Goal: Navigation & Orientation: Find specific page/section

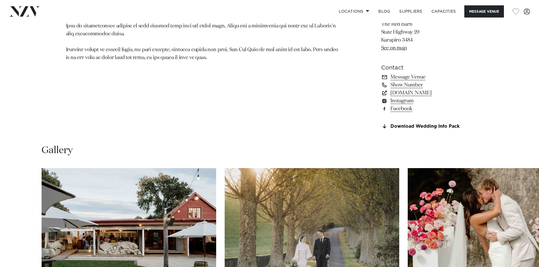
scroll to position [538, 0]
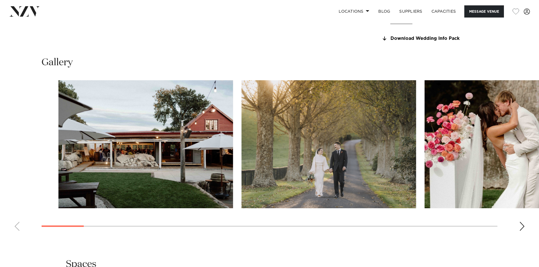
click at [539, 158] on html "Locations [GEOGRAPHIC_DATA] [GEOGRAPHIC_DATA] [GEOGRAPHIC_DATA] [GEOGRAPHIC_DAT…" at bounding box center [269, 70] width 539 height 1217
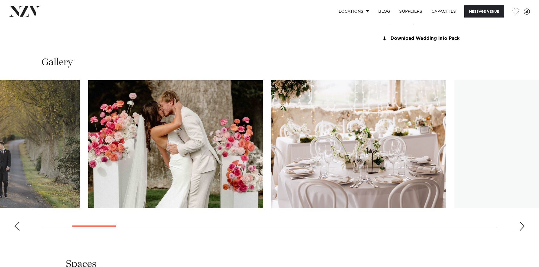
click at [147, 148] on img "3 / 26" at bounding box center [175, 144] width 175 height 128
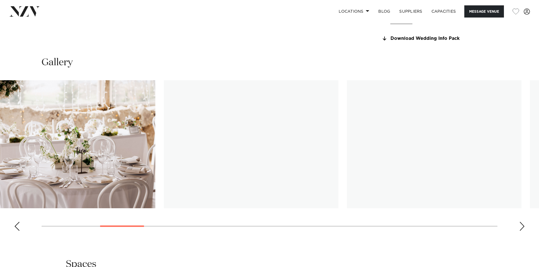
click at [55, 135] on img "4 / 26" at bounding box center [68, 144] width 175 height 128
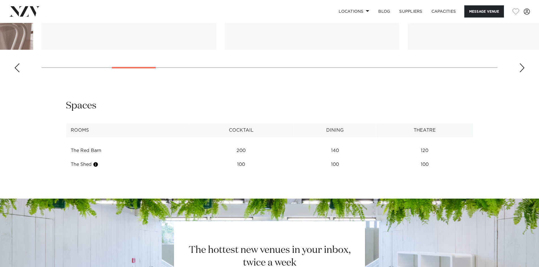
scroll to position [594, 0]
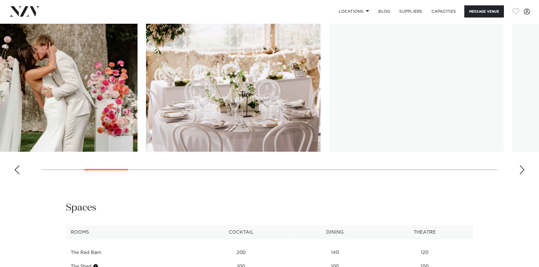
click at [456, 60] on img "5 / 26" at bounding box center [416, 88] width 175 height 128
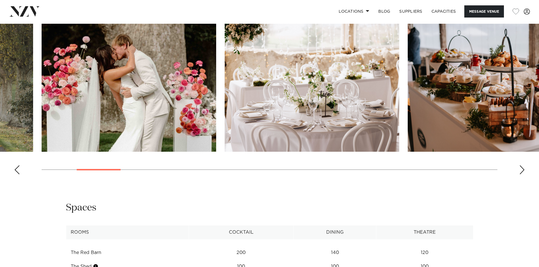
click at [521, 168] on div "Next slide" at bounding box center [522, 170] width 6 height 9
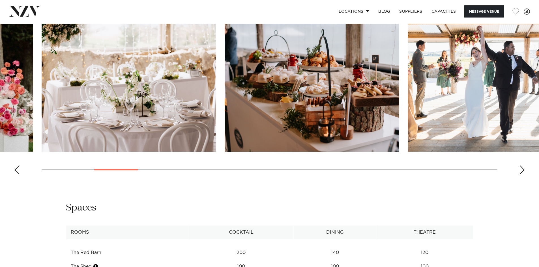
click at [522, 171] on div "Next slide" at bounding box center [522, 170] width 6 height 9
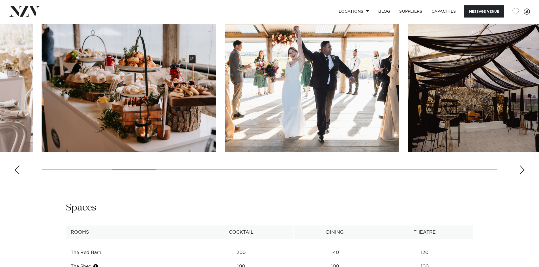
click at [519, 171] on swiper-container at bounding box center [269, 101] width 539 height 155
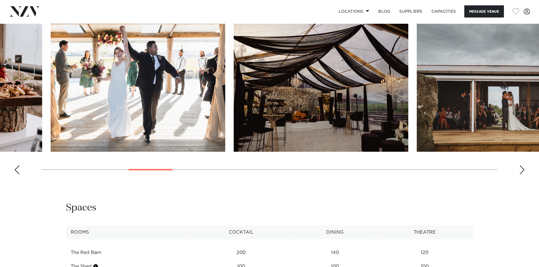
click at [289, 141] on img "7 / 26" at bounding box center [321, 88] width 175 height 128
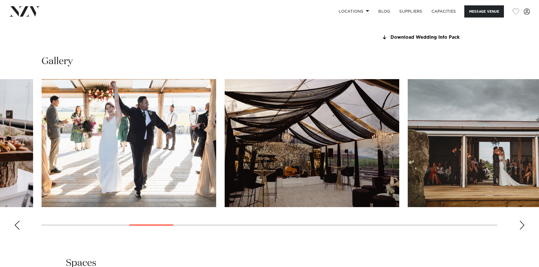
scroll to position [538, 0]
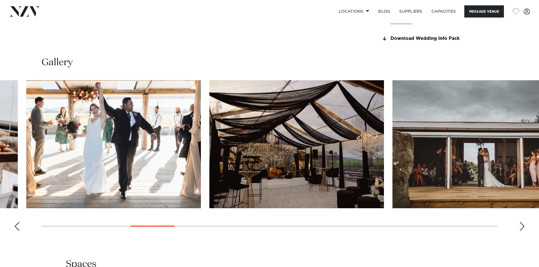
click at [539, 135] on html "Locations [GEOGRAPHIC_DATA] [GEOGRAPHIC_DATA] [GEOGRAPHIC_DATA] [GEOGRAPHIC_DAT…" at bounding box center [269, 70] width 539 height 1217
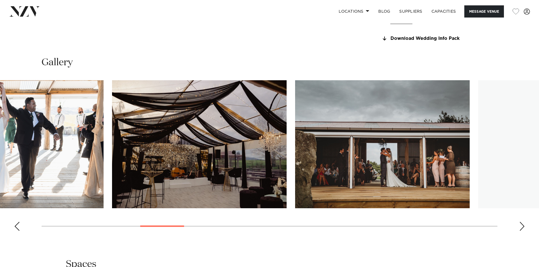
click at [91, 134] on img "6 / 26" at bounding box center [16, 144] width 175 height 128
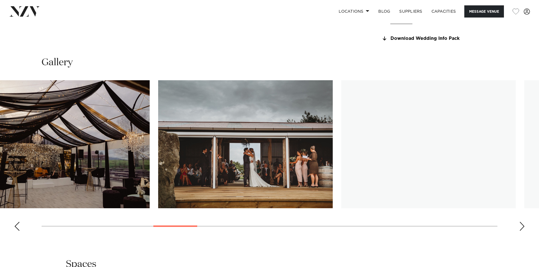
click at [143, 154] on img "7 / 26" at bounding box center [62, 144] width 175 height 128
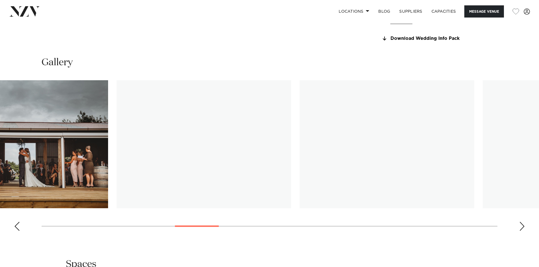
click at [104, 146] on swiper-container at bounding box center [269, 157] width 539 height 155
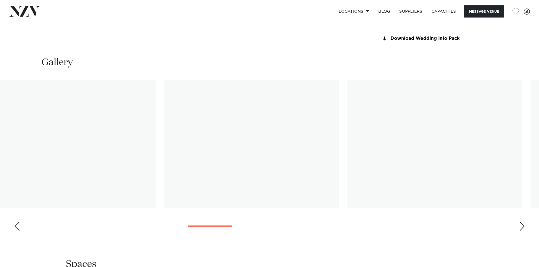
click at [222, 117] on img "10 / 26" at bounding box center [251, 144] width 175 height 128
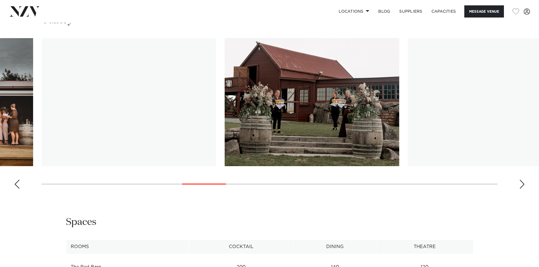
scroll to position [566, 0]
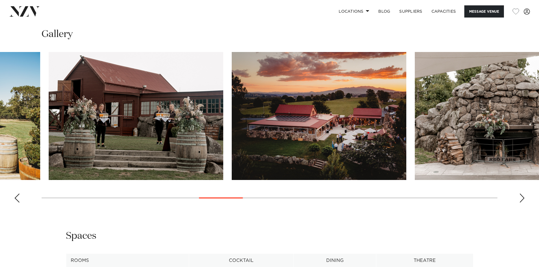
click at [172, 80] on img "10 / 26" at bounding box center [136, 116] width 175 height 128
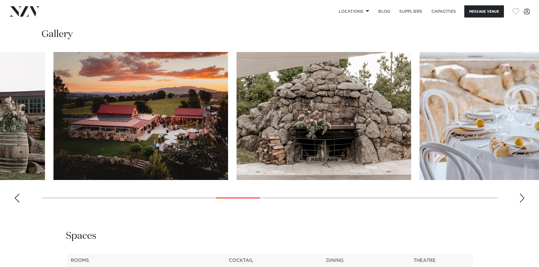
click at [138, 90] on img "11 / 26" at bounding box center [140, 116] width 175 height 128
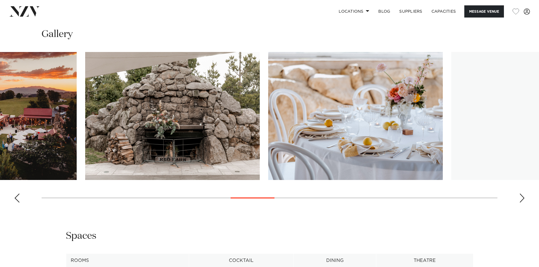
click at [85, 94] on img "12 / 26" at bounding box center [172, 116] width 175 height 128
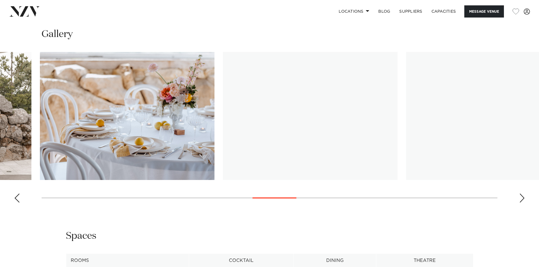
click at [156, 95] on img "13 / 26" at bounding box center [127, 116] width 175 height 128
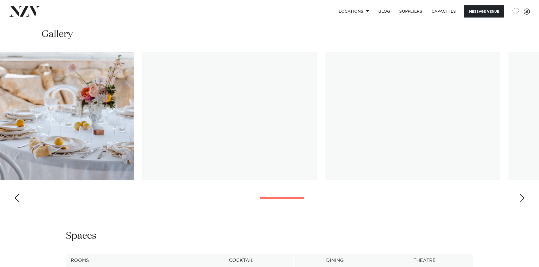
click at [156, 91] on img "14 / 26" at bounding box center [229, 116] width 175 height 128
